Goal: Information Seeking & Learning: Learn about a topic

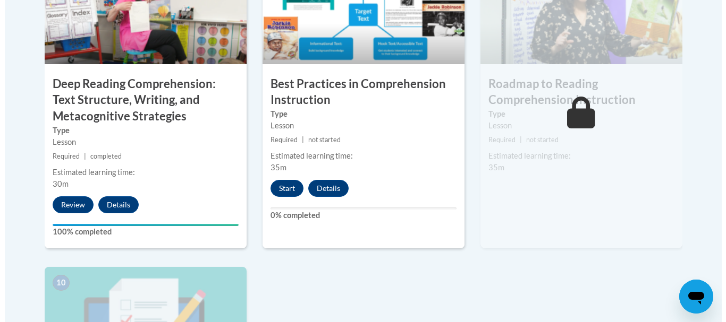
scroll to position [985, 0]
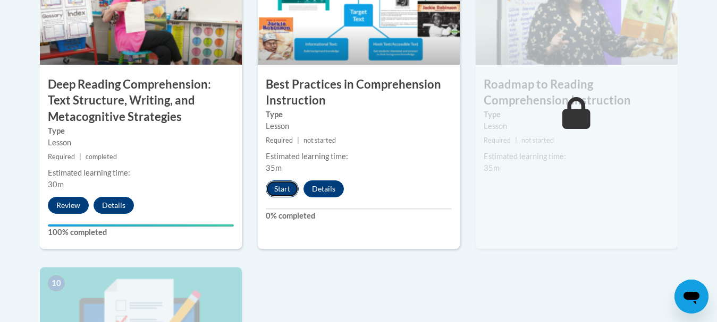
click at [281, 186] on button "Start" at bounding box center [282, 189] width 33 height 17
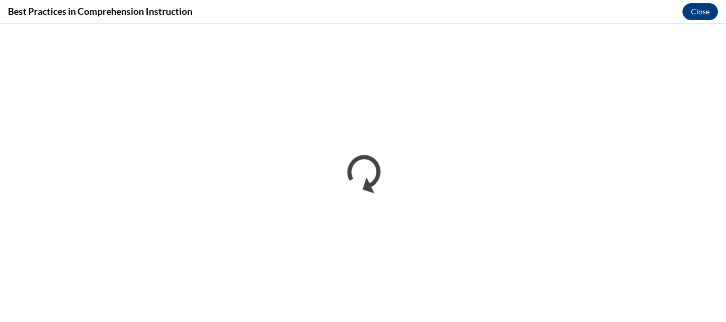
scroll to position [0, 0]
